Goal: Information Seeking & Learning: Find specific fact

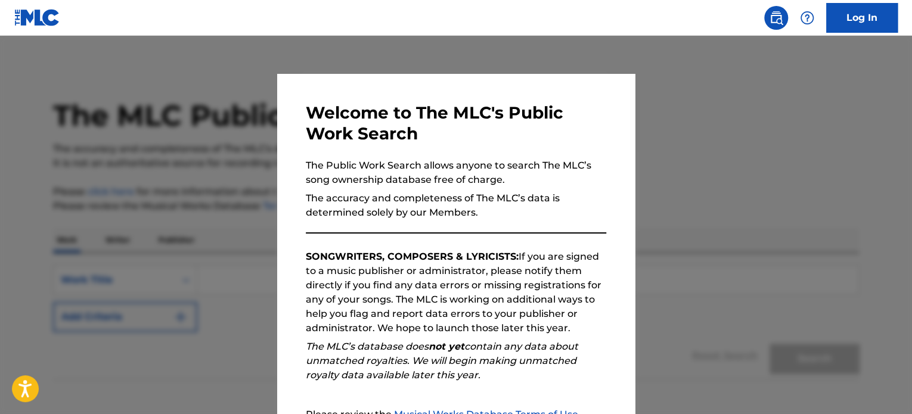
scroll to position [131, 0]
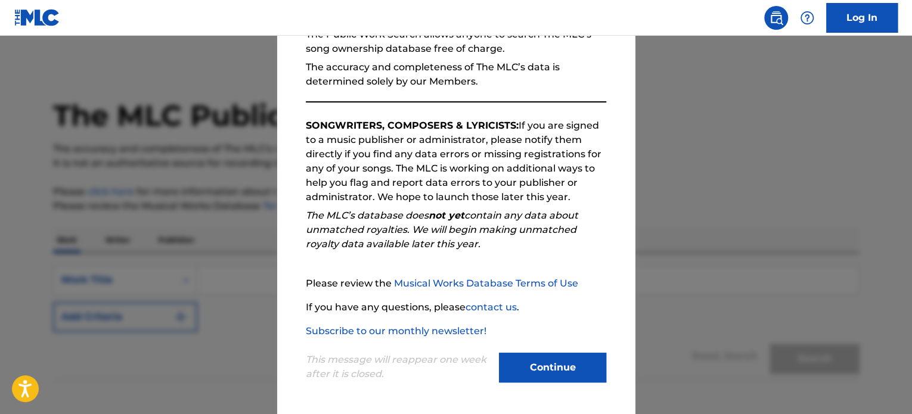
click at [502, 364] on button "Continue" at bounding box center [552, 368] width 107 height 30
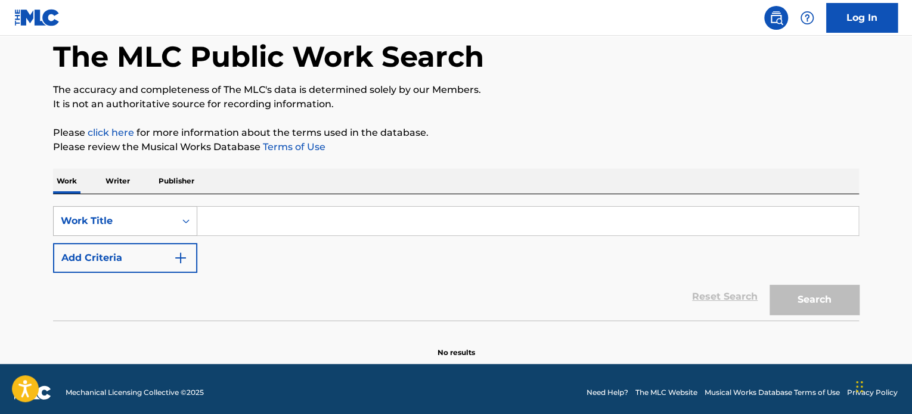
click at [95, 236] on div "Work Title" at bounding box center [125, 221] width 144 height 30
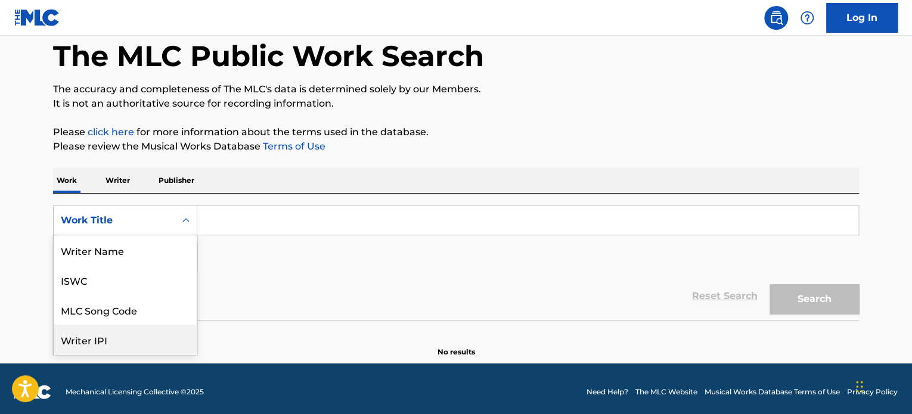
scroll to position [60, 0]
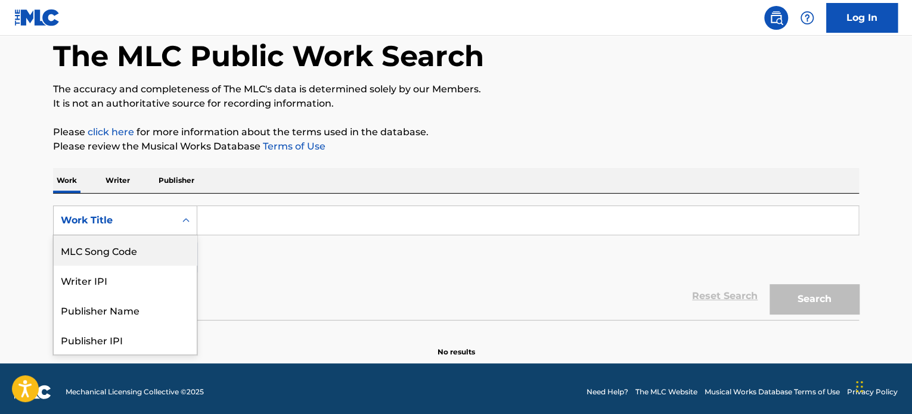
drag, startPoint x: 109, startPoint y: 262, endPoint x: 120, endPoint y: 256, distance: 13.1
click at [109, 262] on div "MLC Song Code" at bounding box center [125, 250] width 143 height 30
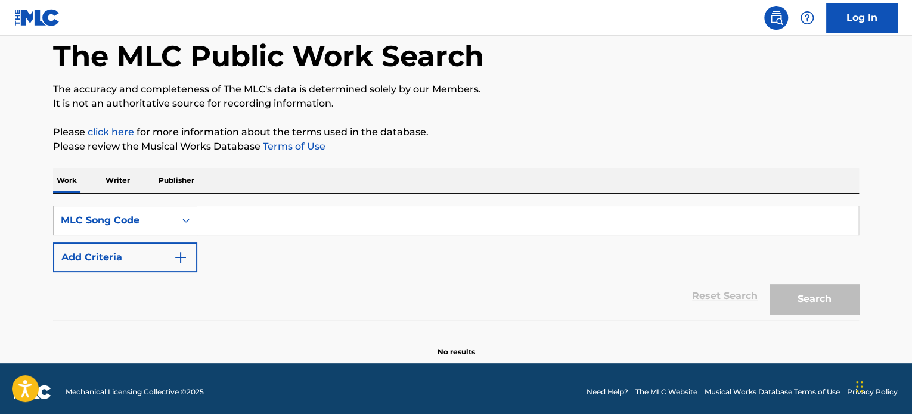
click at [241, 230] on input "Search Form" at bounding box center [527, 220] width 661 height 29
paste input "G2549G"
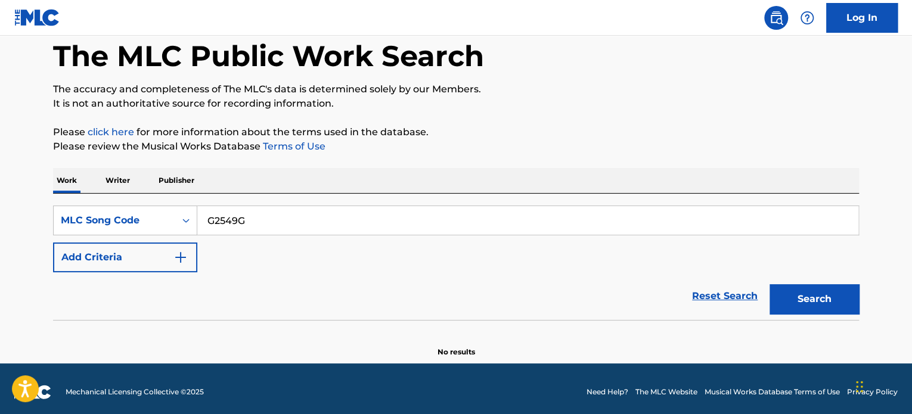
type input "G2549G"
click at [831, 302] on button "Search" at bounding box center [813, 299] width 89 height 30
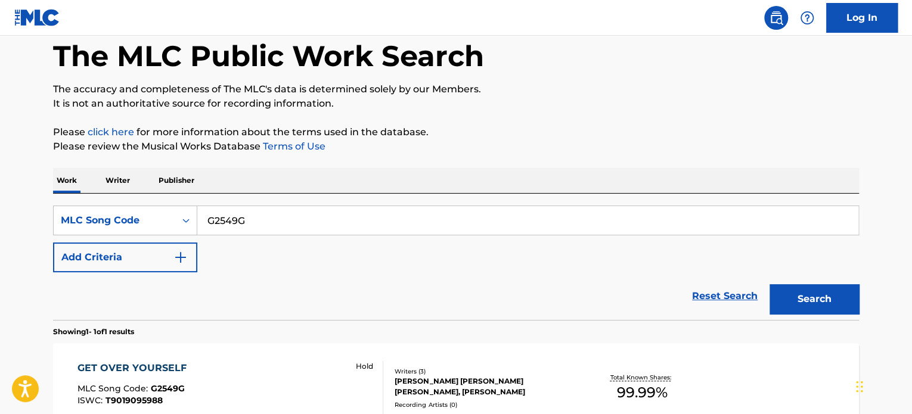
click at [119, 364] on div "GET OVER YOURSELF" at bounding box center [134, 368] width 115 height 14
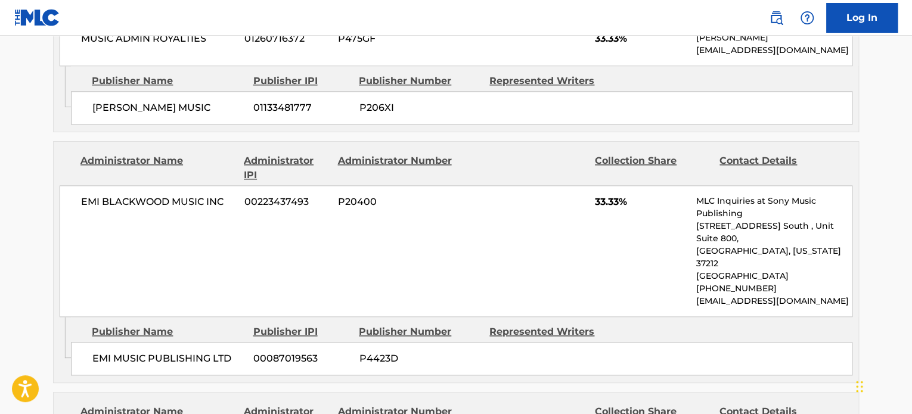
scroll to position [656, 0]
